Goal: Information Seeking & Learning: Learn about a topic

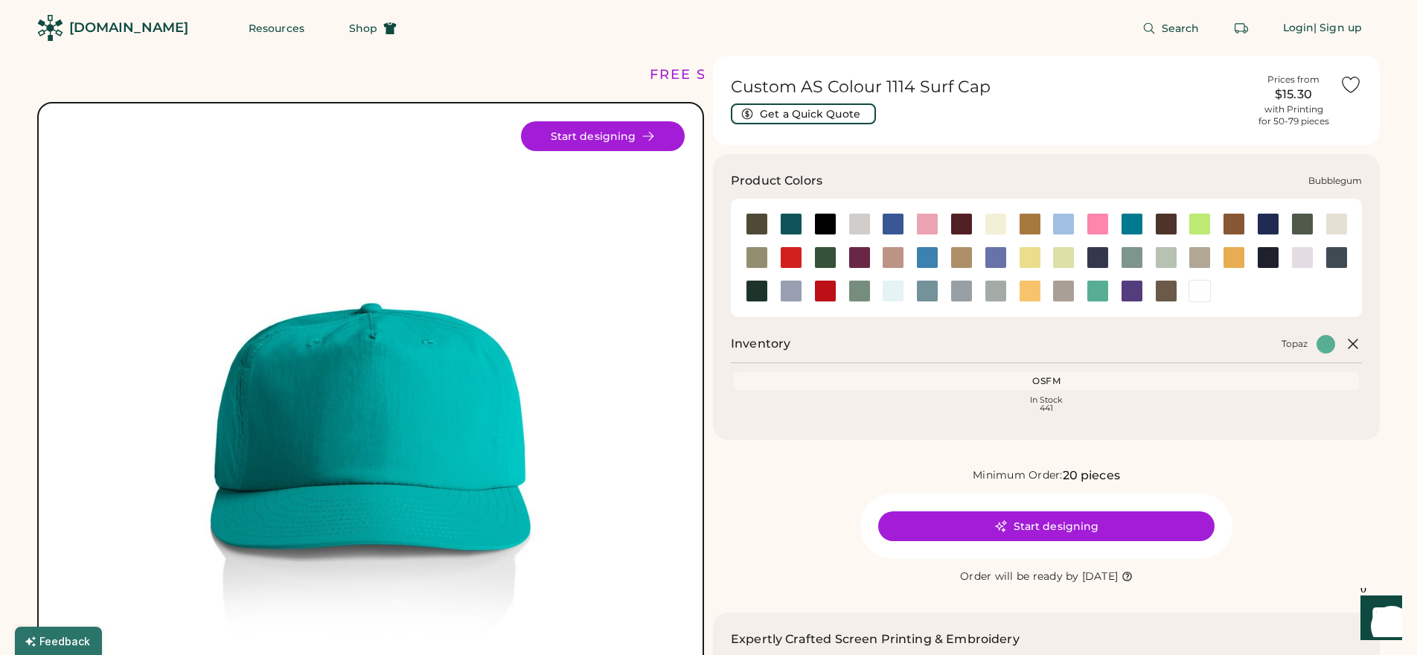
click at [937, 223] on div at bounding box center [927, 224] width 22 height 22
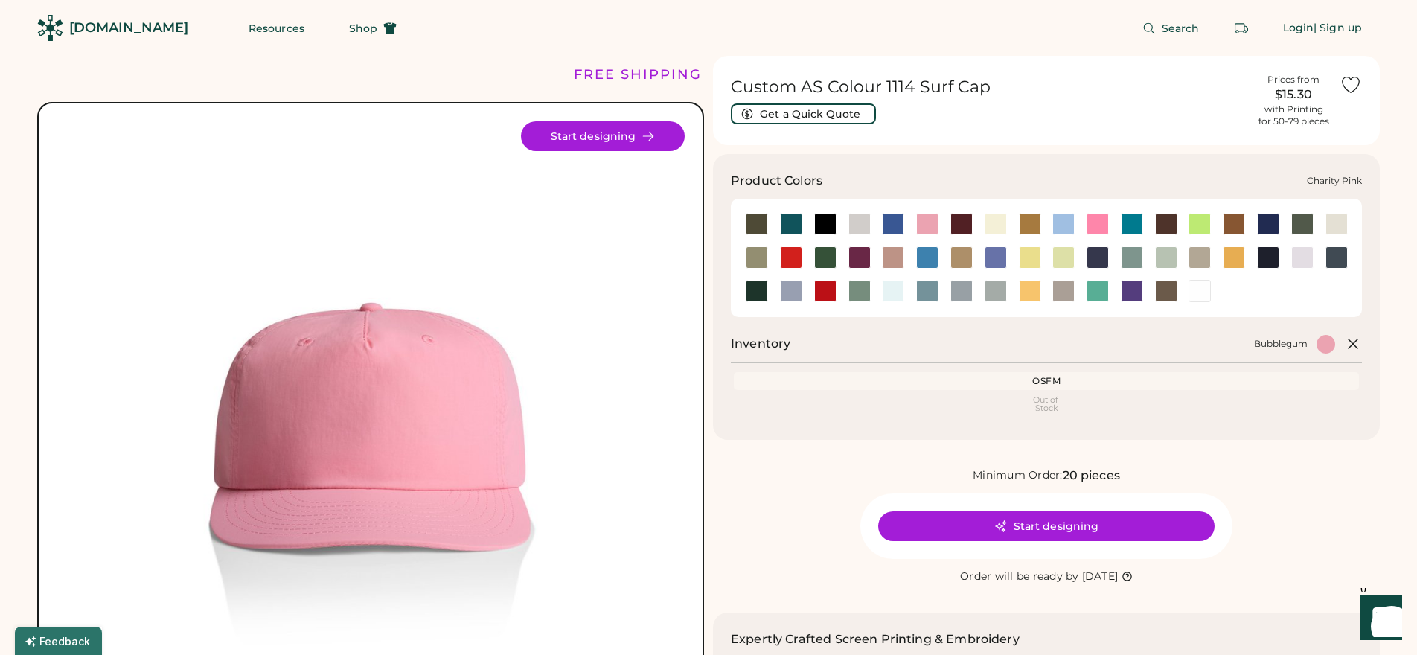
click at [1097, 224] on div at bounding box center [1098, 224] width 22 height 22
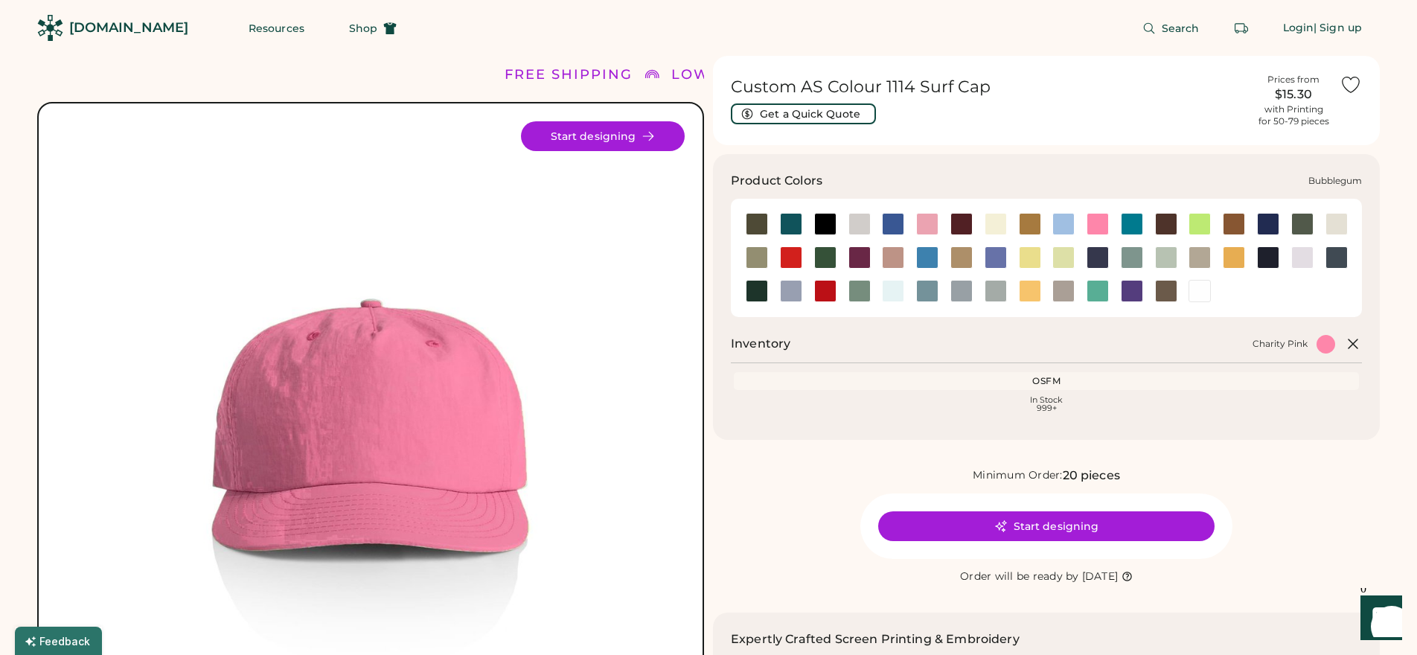
click at [929, 225] on div at bounding box center [927, 224] width 22 height 22
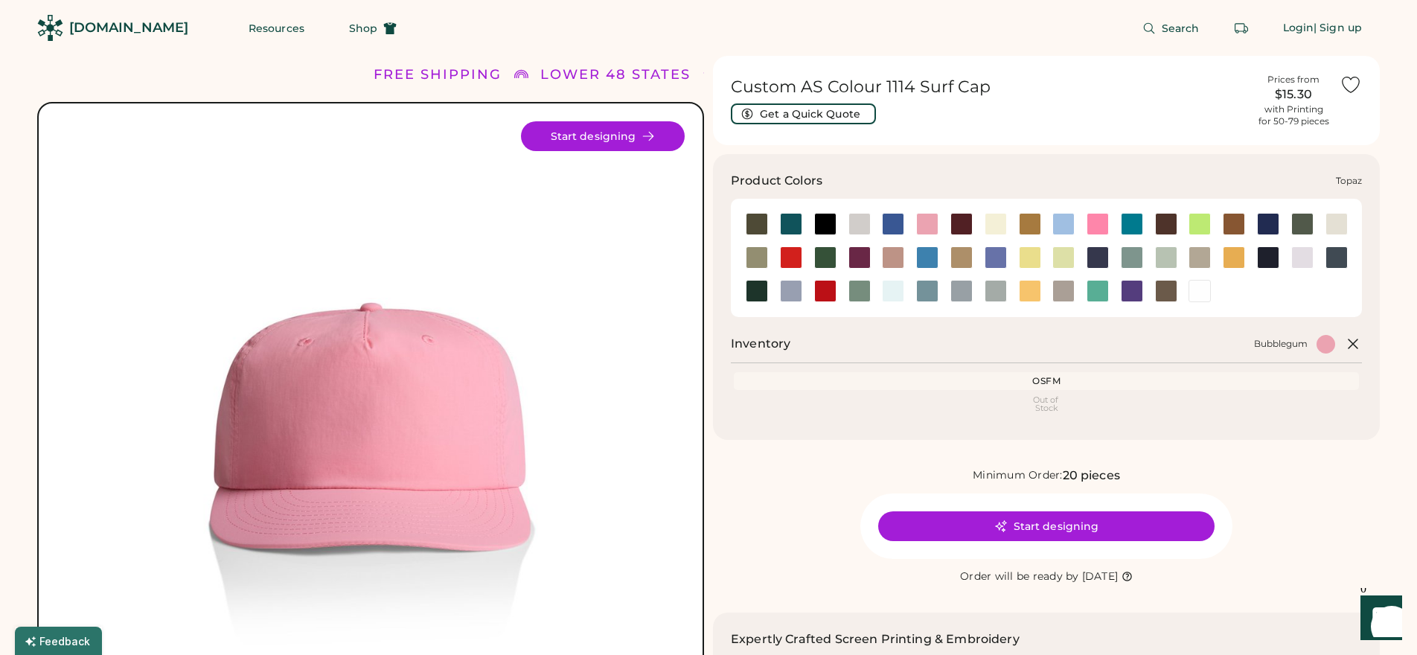
click at [1097, 287] on div at bounding box center [1098, 291] width 22 height 22
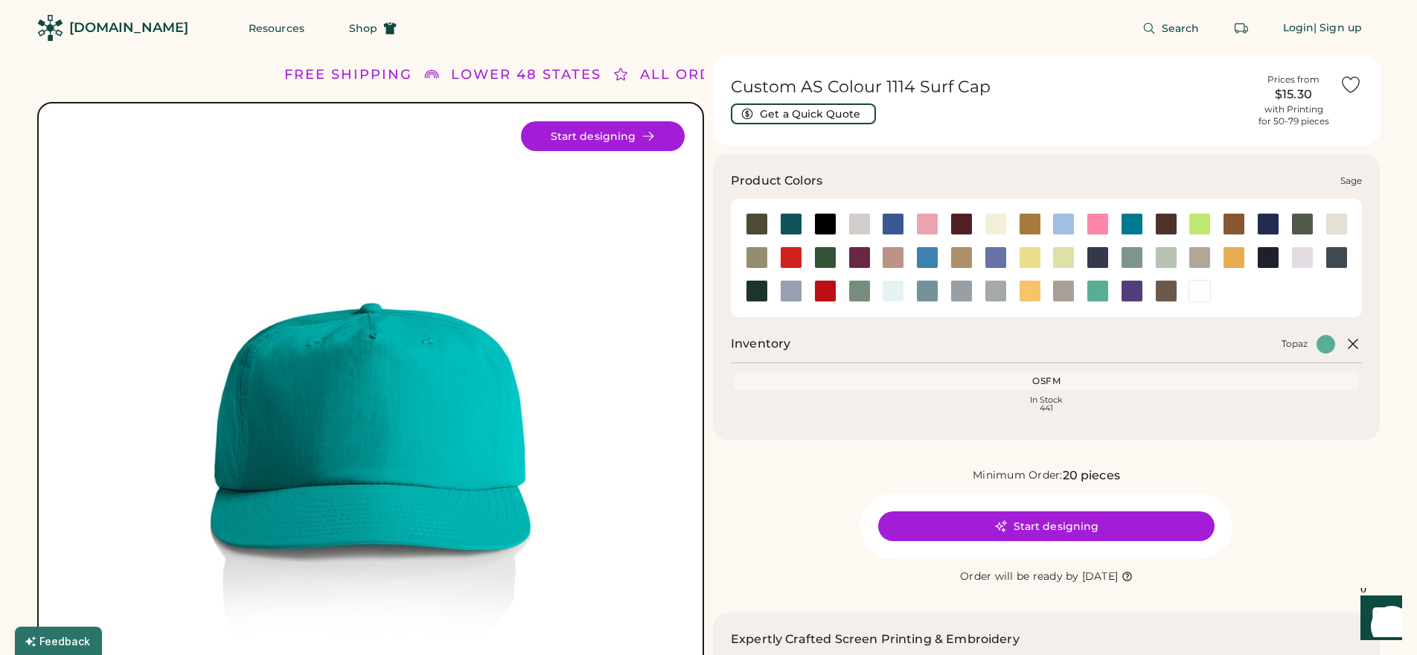
click at [869, 290] on div at bounding box center [860, 291] width 22 height 22
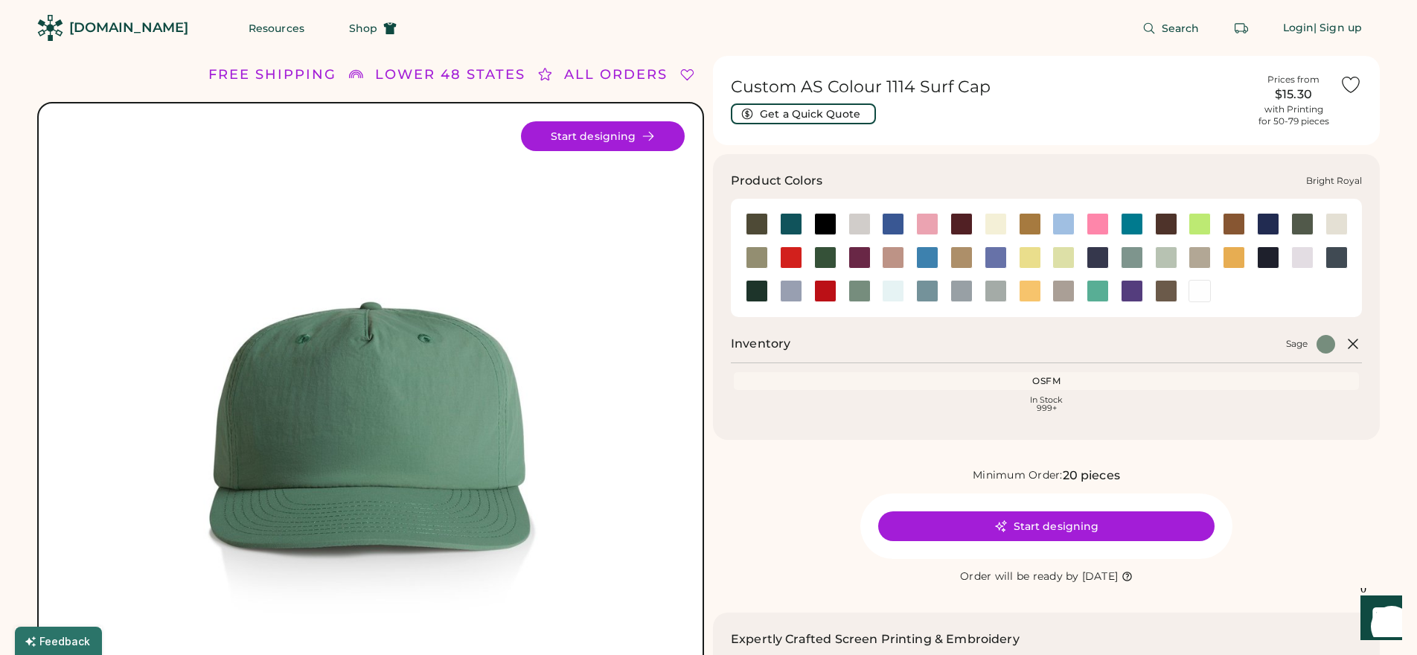
click at [894, 230] on div at bounding box center [893, 224] width 22 height 22
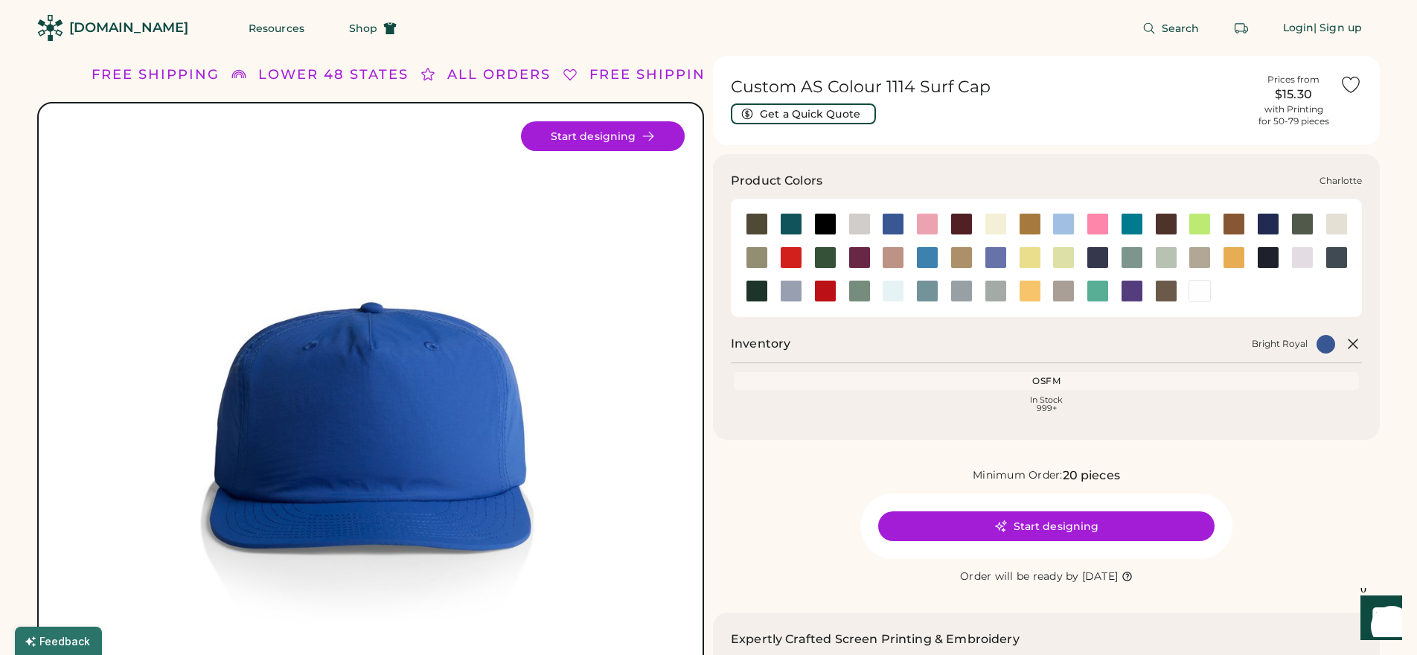
click at [1133, 223] on div at bounding box center [1132, 224] width 22 height 22
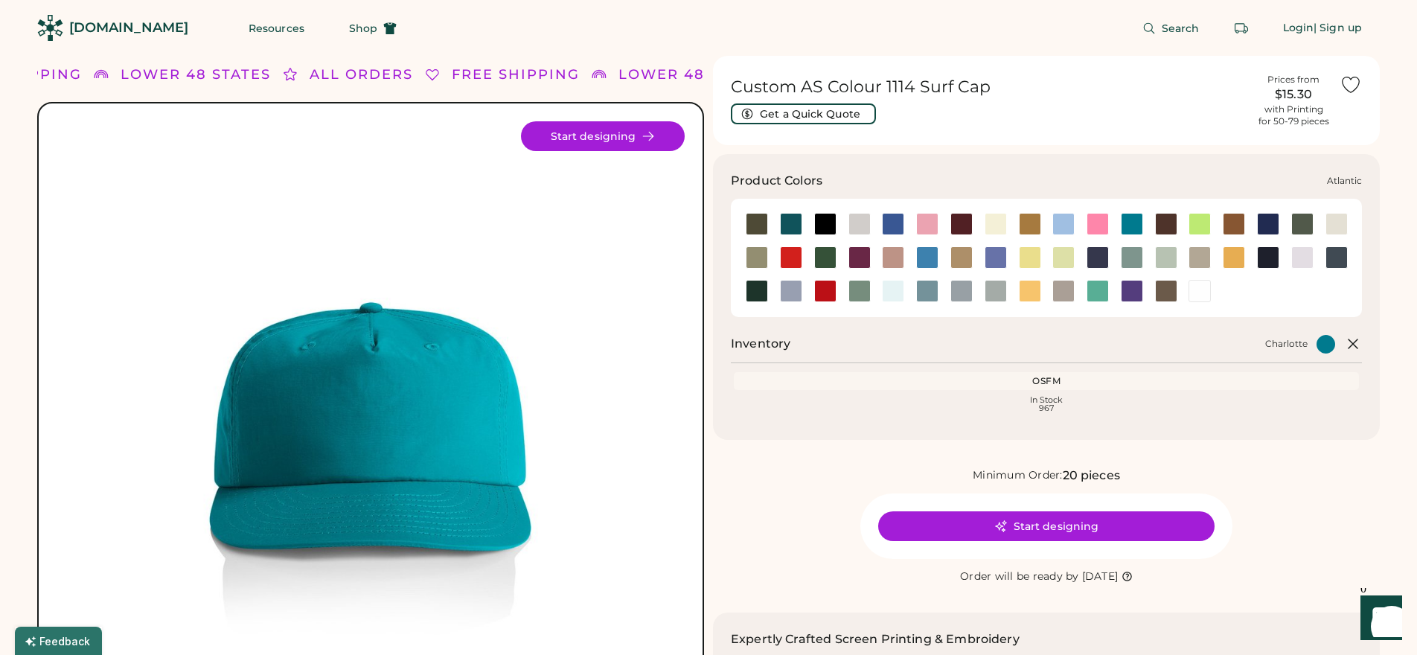
click at [797, 223] on div at bounding box center [791, 224] width 22 height 22
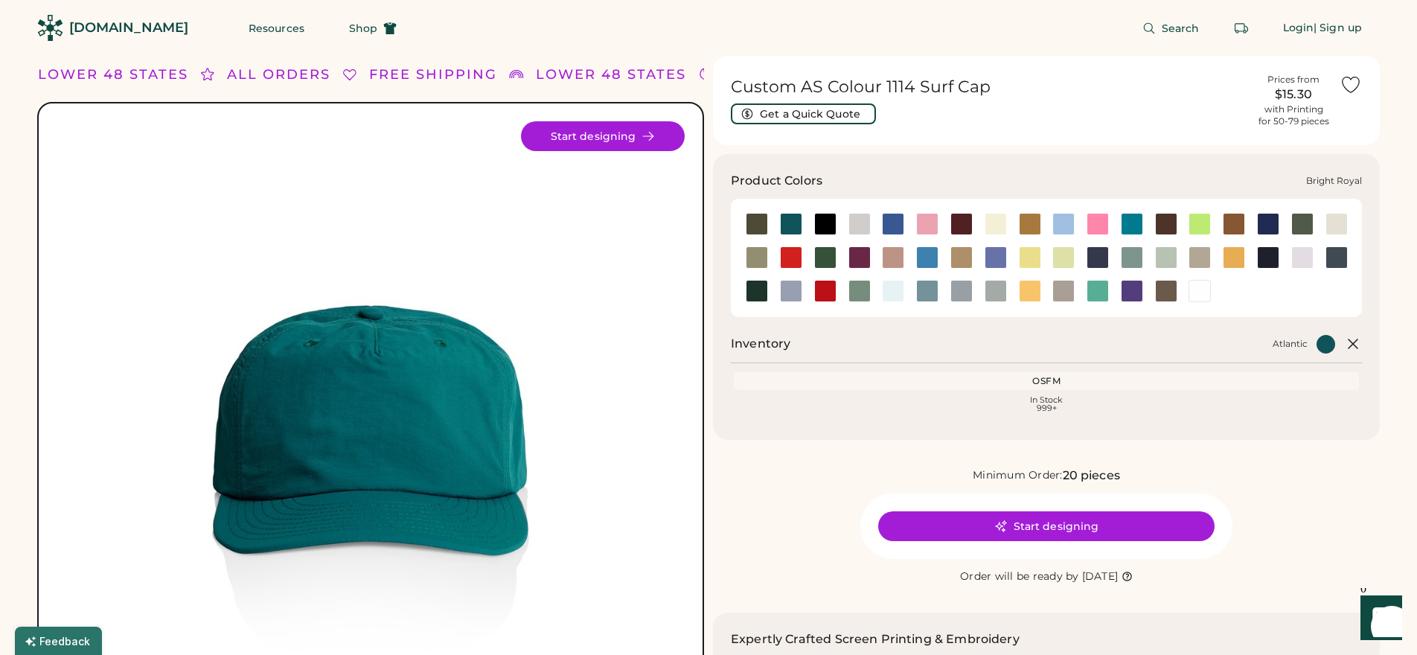
click at [897, 226] on div at bounding box center [893, 224] width 22 height 22
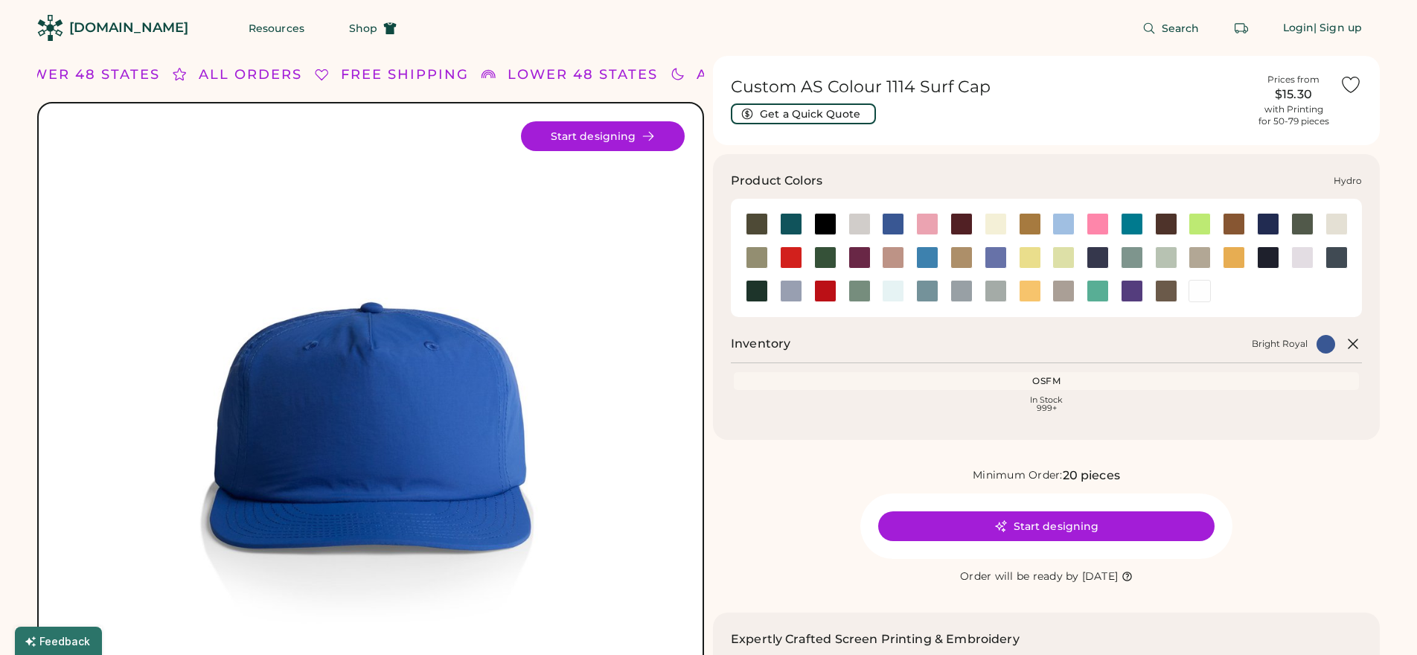
click at [924, 255] on div at bounding box center [927, 257] width 22 height 22
